Goal: Obtain resource: Obtain resource

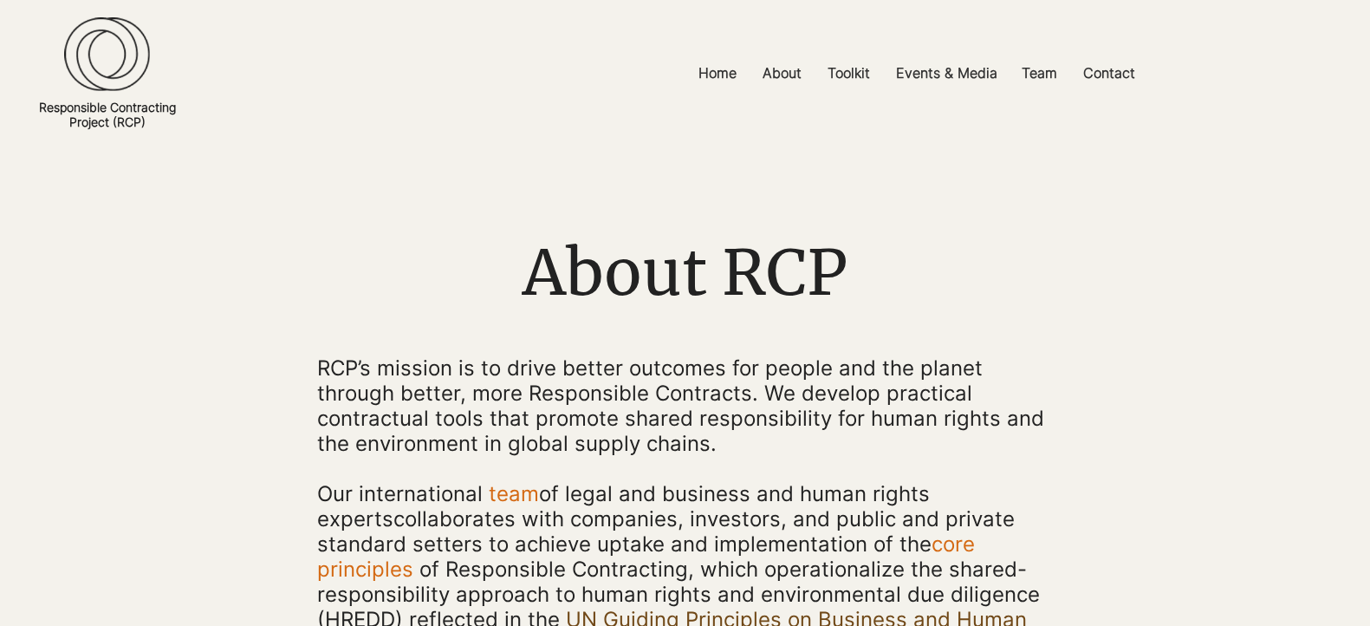
click at [110, 88] on img at bounding box center [107, 54] width 86 height 75
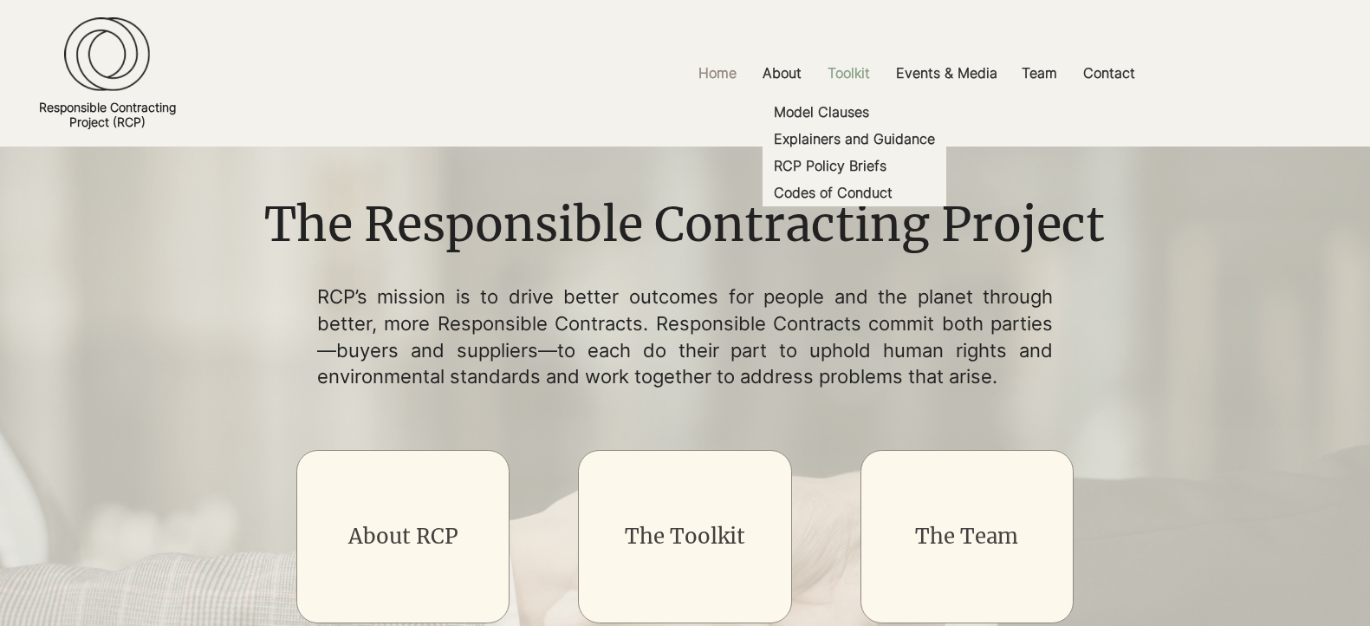
click at [854, 68] on p "Toolkit" at bounding box center [849, 73] width 60 height 39
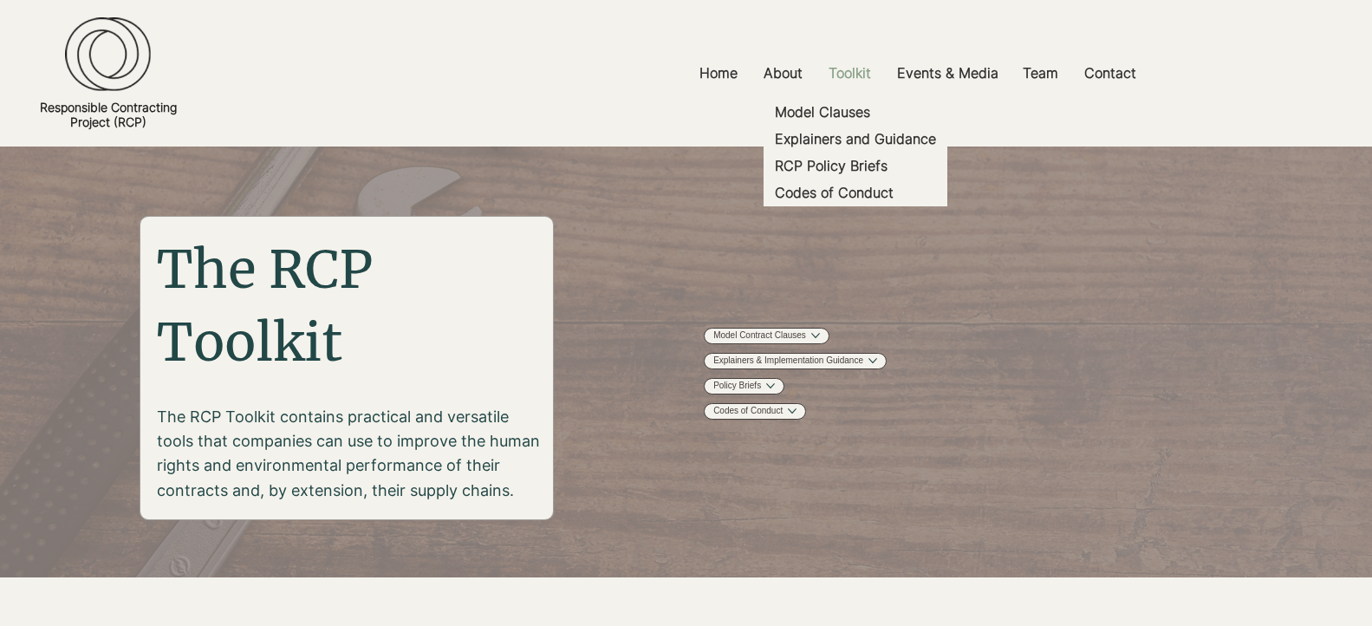
click at [847, 74] on p "Toolkit" at bounding box center [850, 73] width 60 height 39
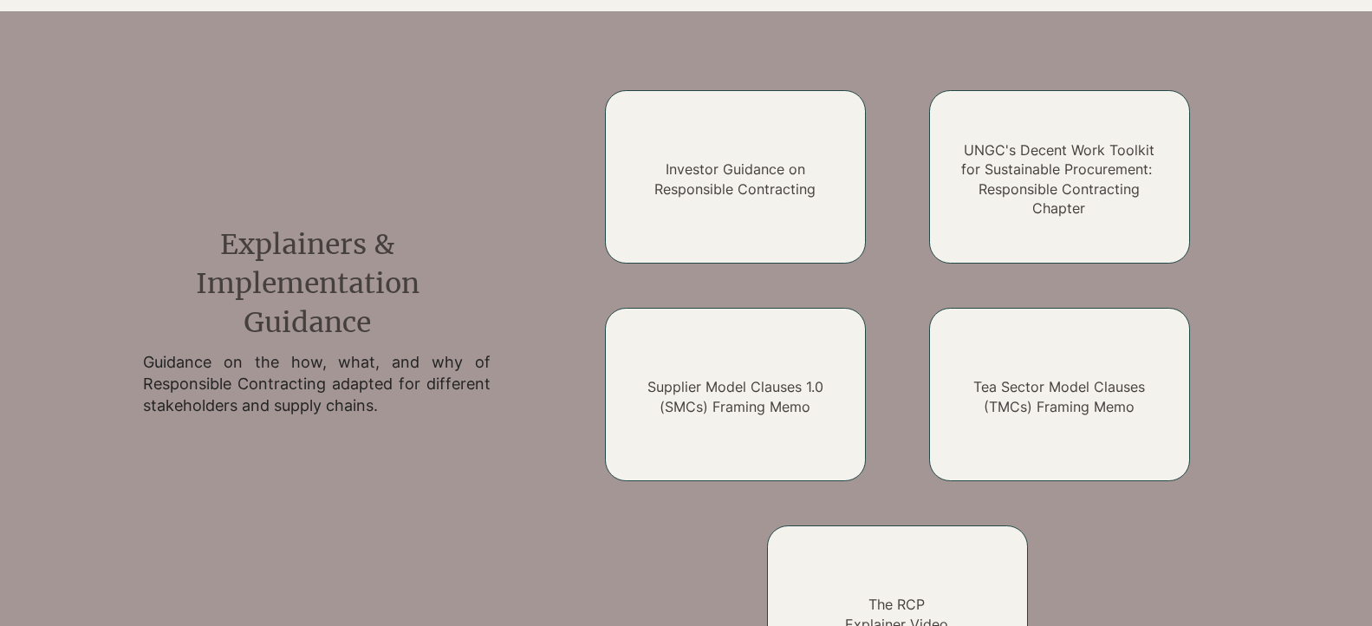
scroll to position [1363, 0]
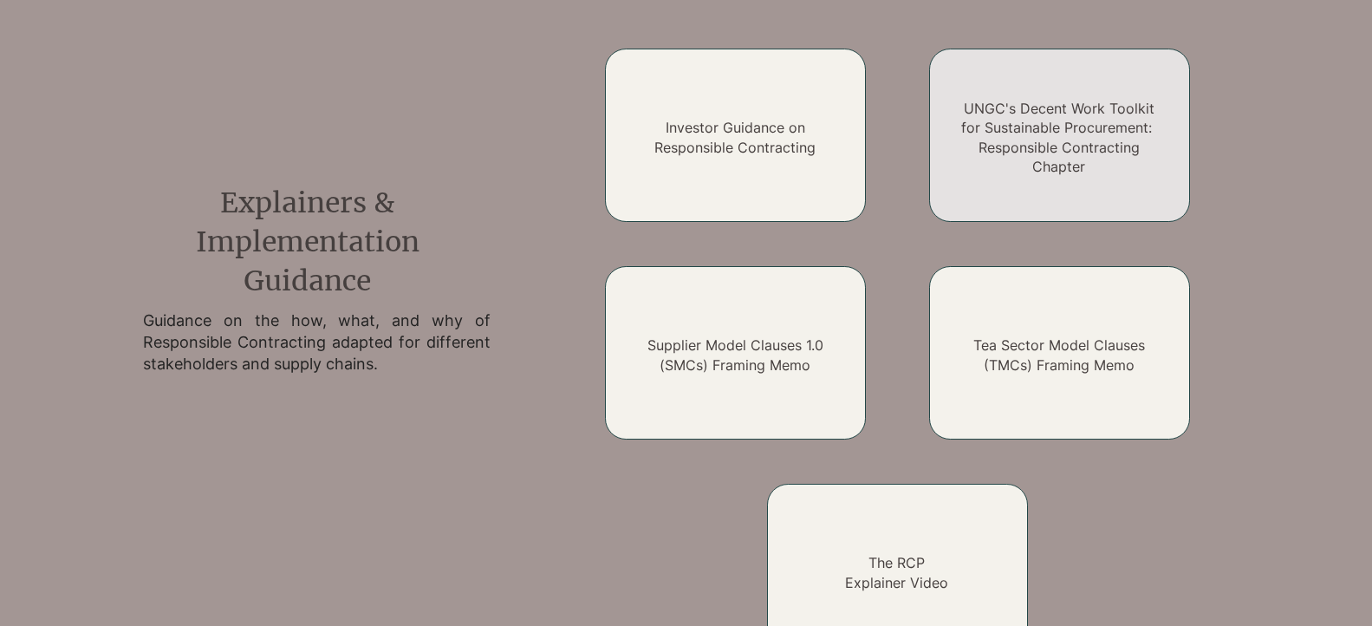
click at [1051, 133] on link "UNGC's Decent Work Toolkit for Sustainable Procurement: Responsible Contracting…" at bounding box center [1058, 137] width 195 height 75
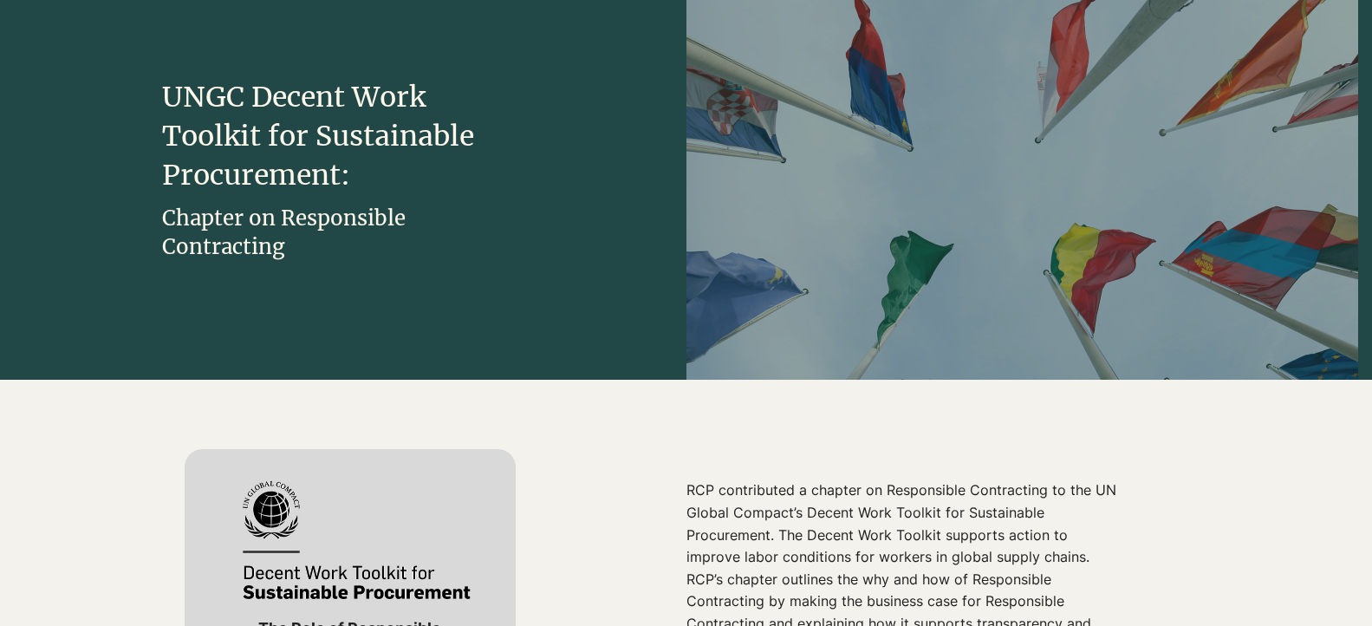
scroll to position [224, 0]
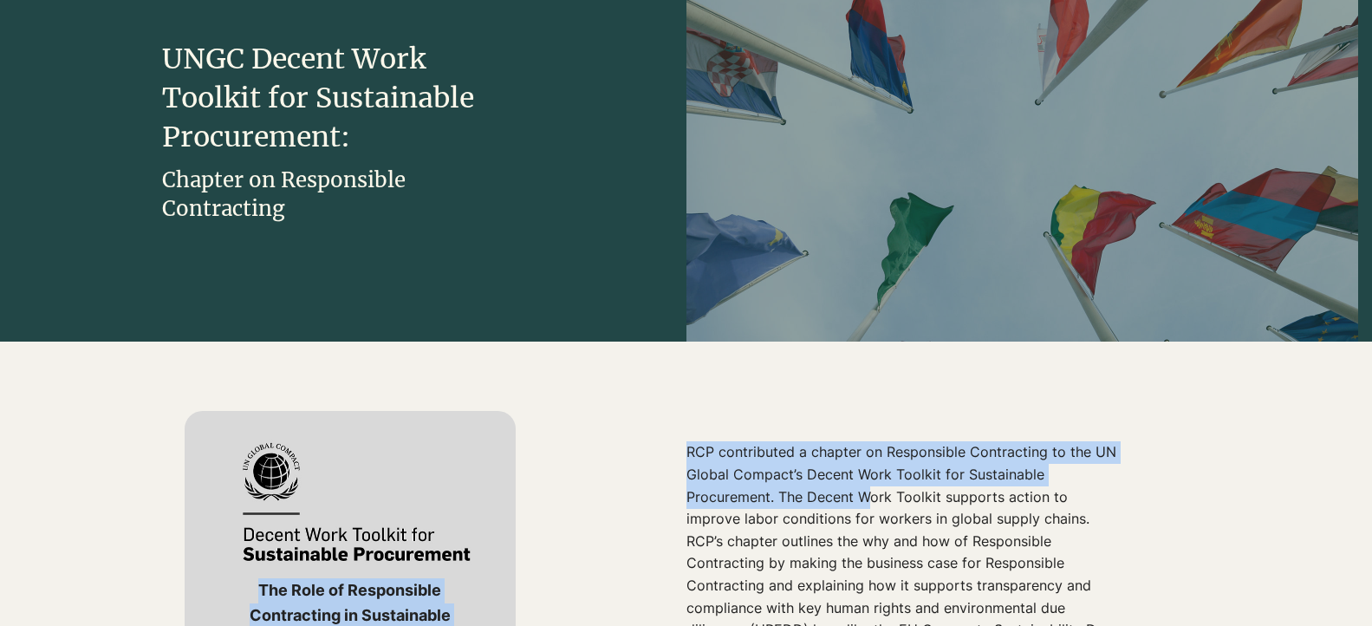
drag, startPoint x: 685, startPoint y: 457, endPoint x: 869, endPoint y: 503, distance: 190.2
click at [865, 504] on div "The Role of Responsible Contracting in Sustainable Procurement Read RCP's chapt…" at bounding box center [686, 609] width 1343 height 536
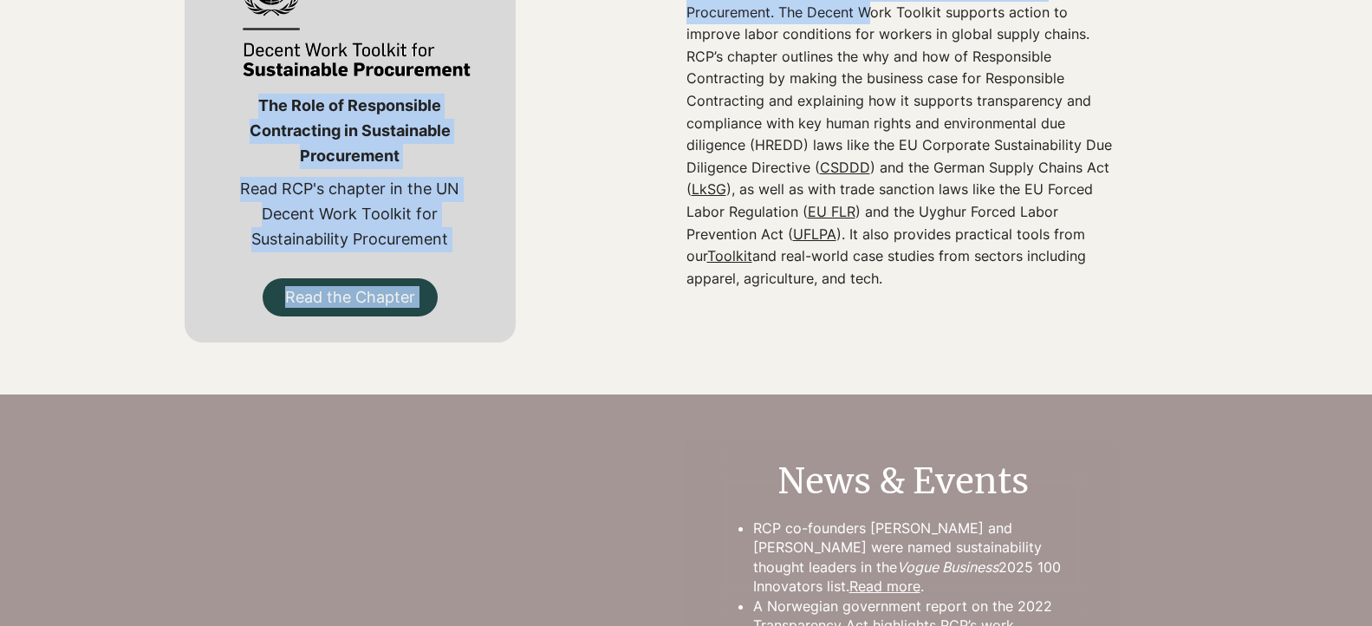
scroll to position [839, 0]
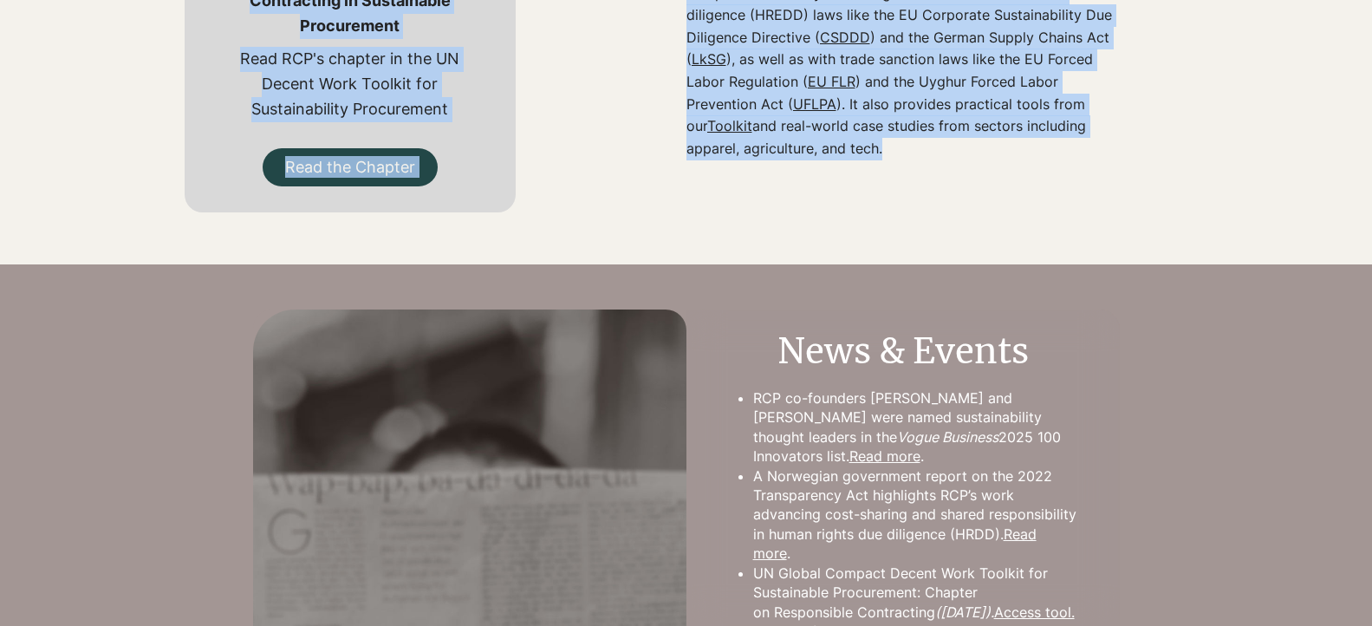
copy div "Lor Ipsu do Sitametcons Adipiscinge se Doeiusmodte Incididuntu Labo ETD'm aliqu…"
